Goal: Information Seeking & Learning: Learn about a topic

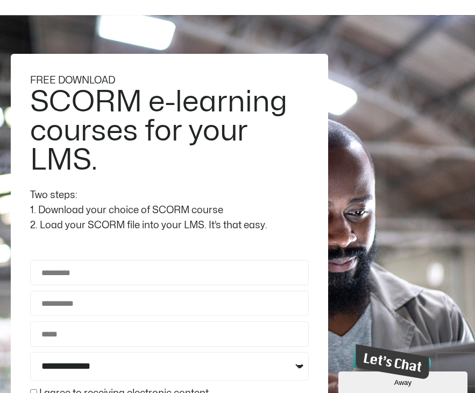
click at [134, 172] on h2 "SCORM e-learning courses for your LMS." at bounding box center [169, 131] width 279 height 87
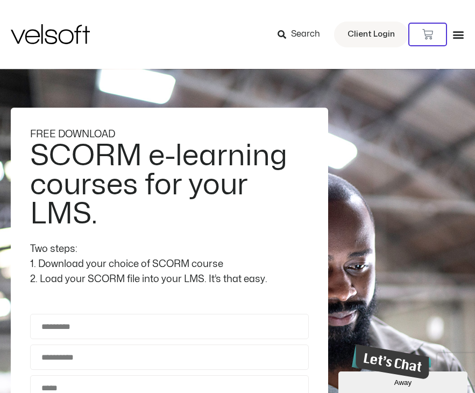
click at [297, 30] on span "Search" at bounding box center [305, 34] width 29 height 14
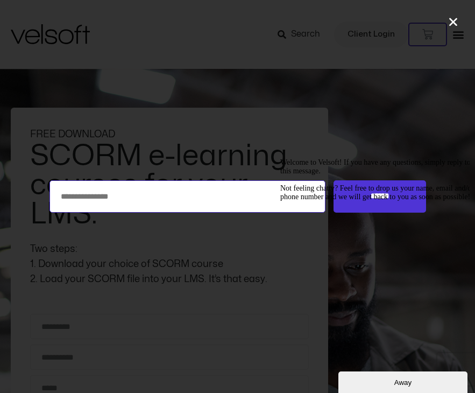
click at [142, 202] on input "Search for:" at bounding box center [188, 196] width 277 height 32
type input "*******"
click at [334, 180] on input "******" at bounding box center [380, 196] width 92 height 32
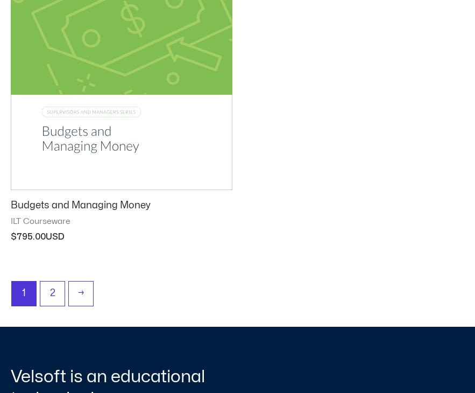
scroll to position [1739, 0]
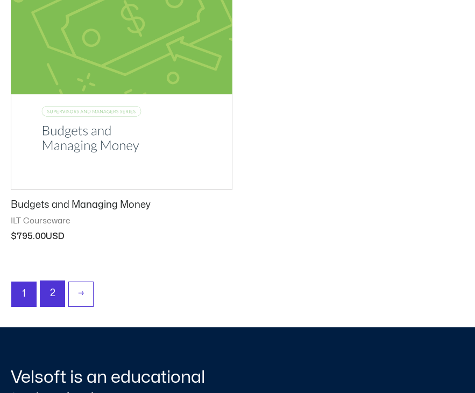
click at [46, 288] on link "2" at bounding box center [52, 293] width 24 height 25
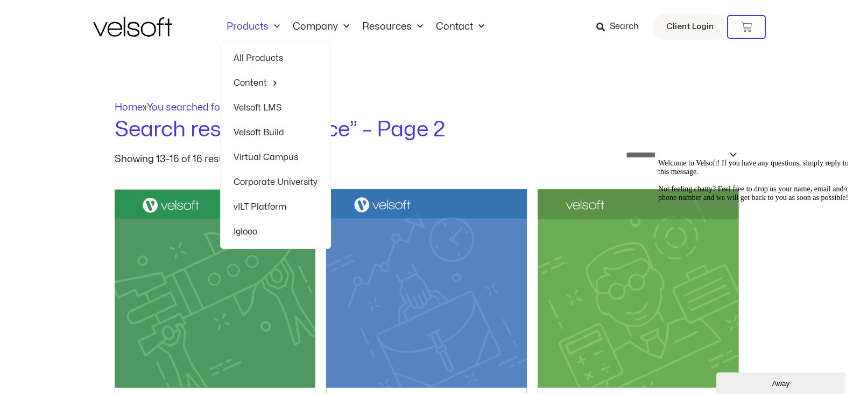
click at [244, 26] on link "Products" at bounding box center [253, 27] width 66 height 12
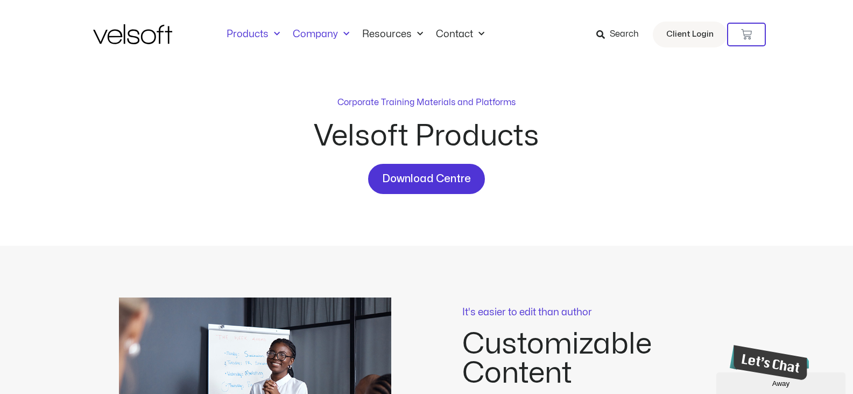
click at [313, 34] on link "Company" at bounding box center [320, 35] width 69 height 12
click at [403, 32] on link "Resources" at bounding box center [393, 35] width 74 height 12
click at [248, 26] on div "Products All Products Content ILT Courseware Storyline 360 Courses SCORM Course…" at bounding box center [427, 34] width 668 height 69
click at [254, 33] on link "Products" at bounding box center [253, 35] width 66 height 12
